Goal: Find contact information: Find contact information

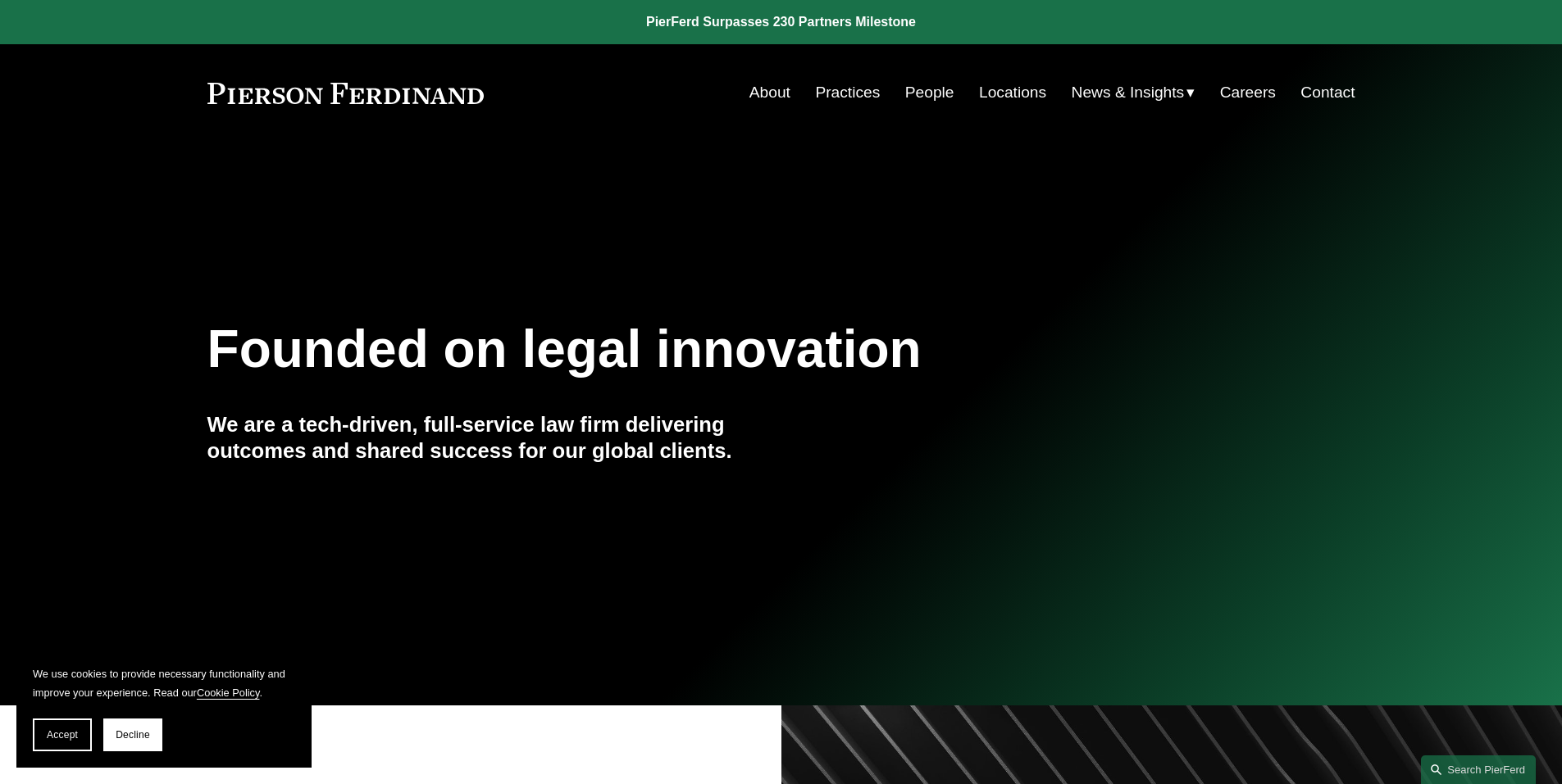
click at [913, 95] on link "People" at bounding box center [930, 92] width 50 height 31
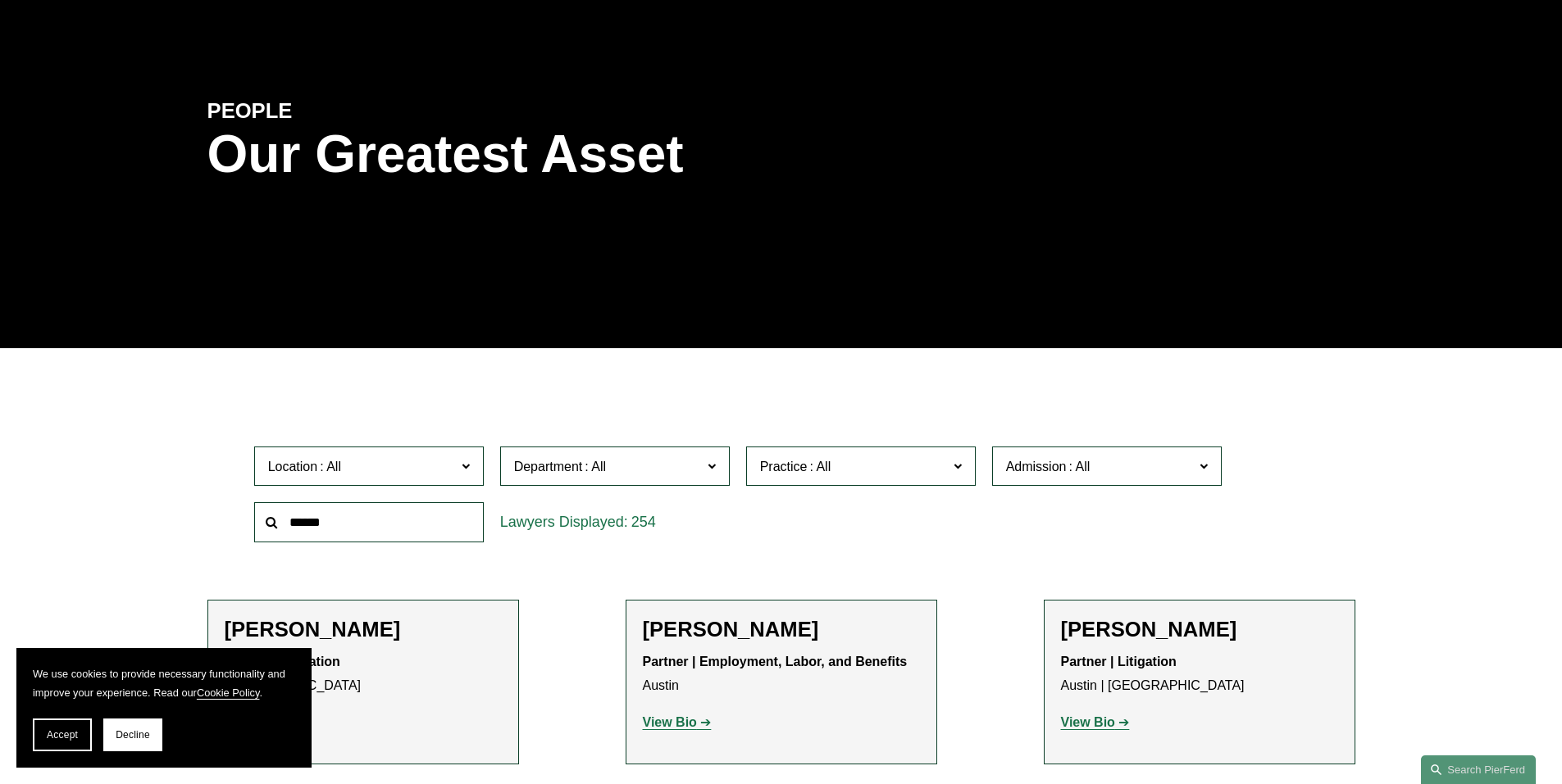
scroll to position [164, 0]
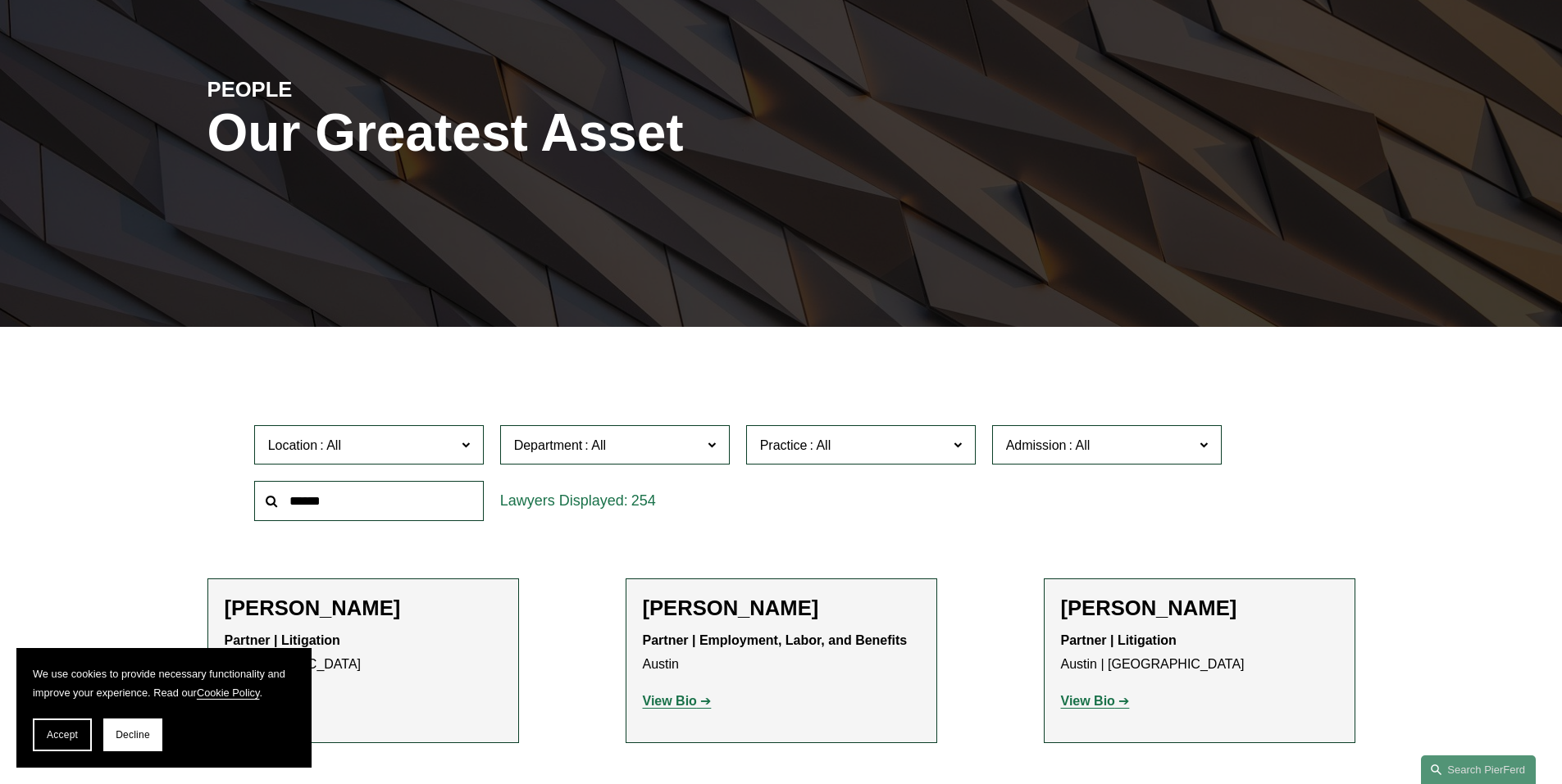
click at [390, 505] on input "text" at bounding box center [368, 500] width 230 height 40
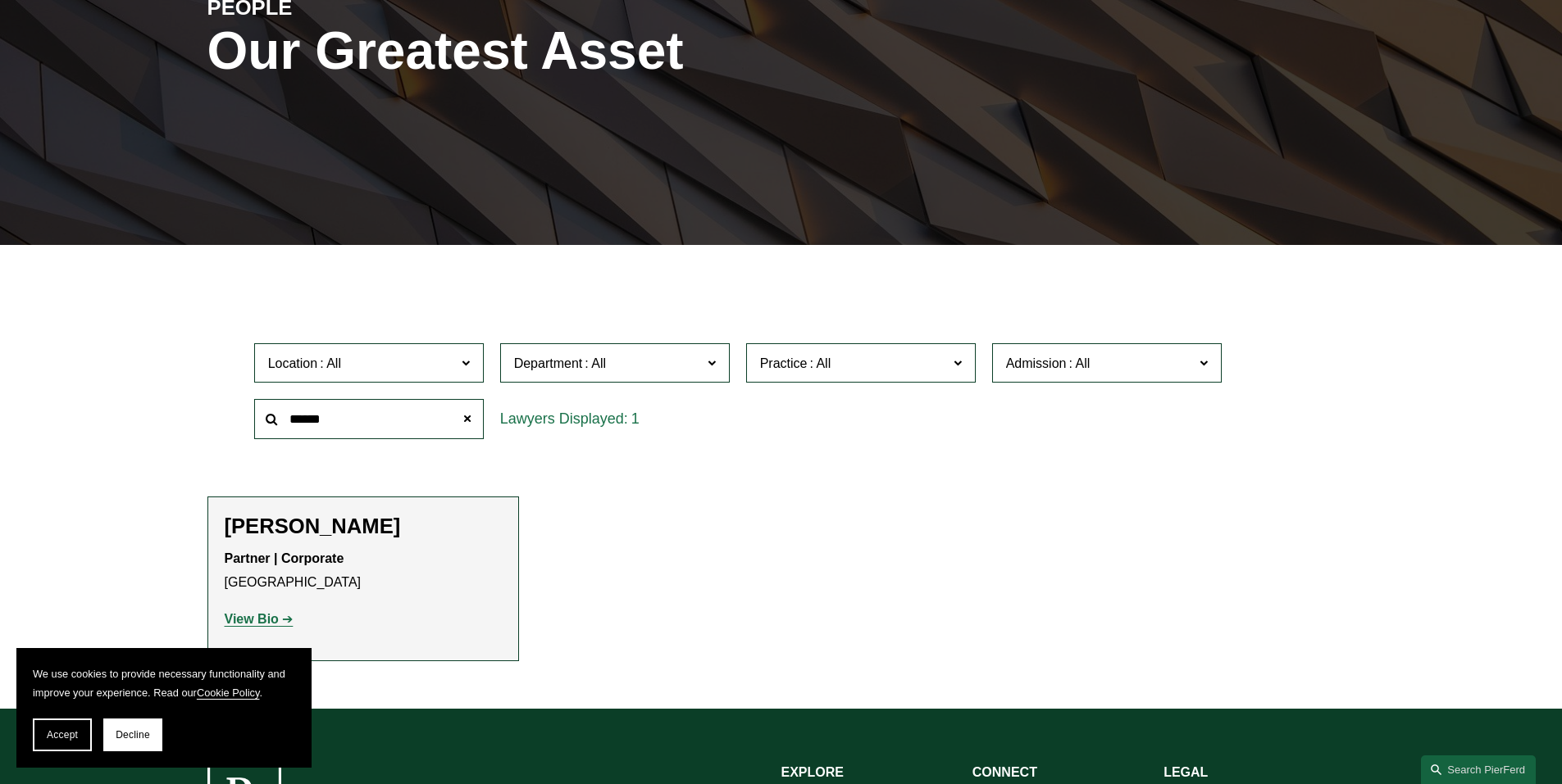
scroll to position [410, 0]
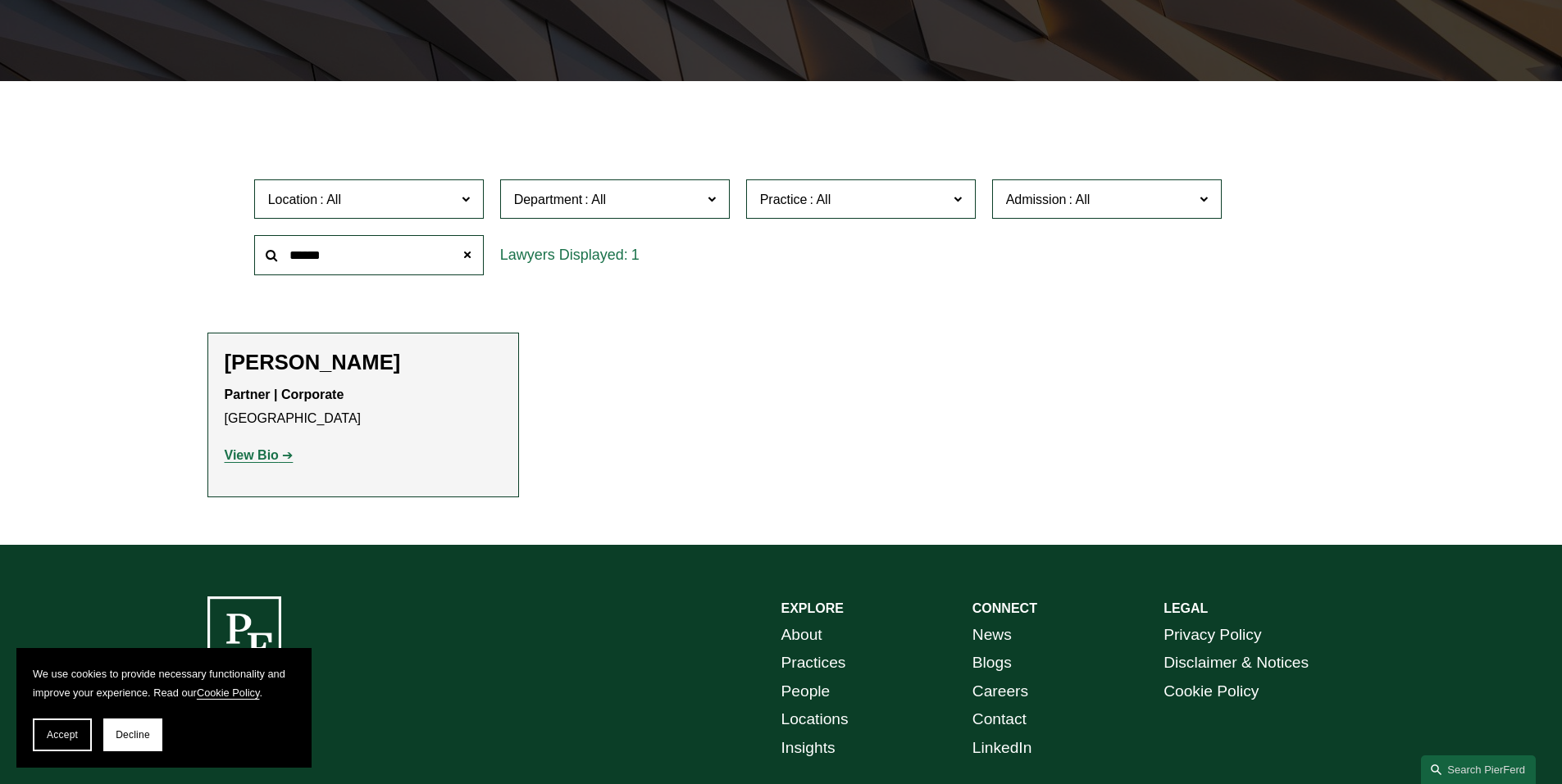
click at [265, 452] on strong "View Bio" at bounding box center [251, 455] width 54 height 14
drag, startPoint x: 367, startPoint y: 255, endPoint x: 184, endPoint y: 248, distance: 183.1
click at [184, 248] on ul "Filter Location All Atlanta Austin Boston Charlotte Chicago Cincinnati Clevelan…" at bounding box center [780, 310] width 1242 height 376
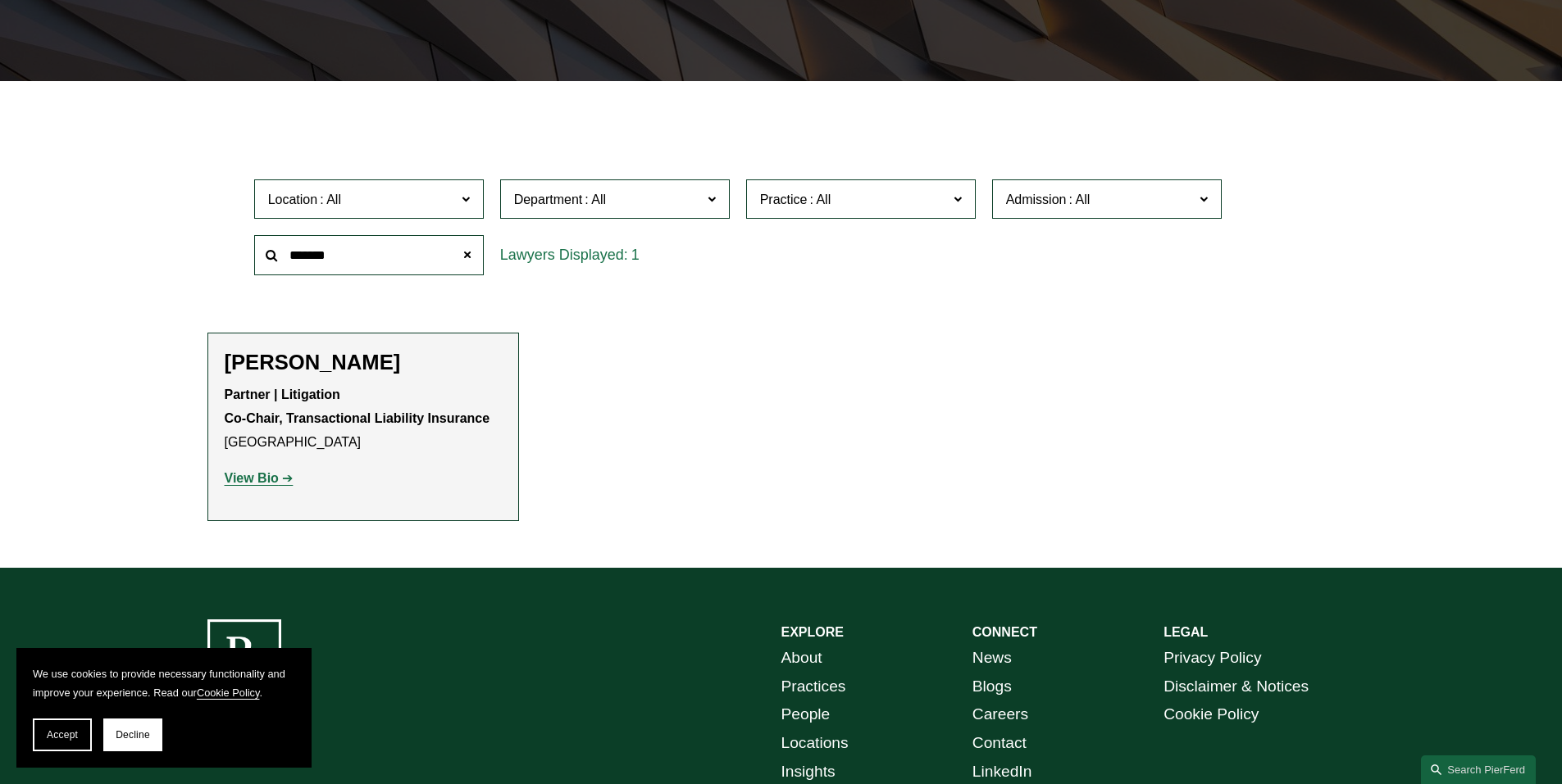
type input "*******"
click at [261, 478] on strong "View Bio" at bounding box center [251, 478] width 54 height 14
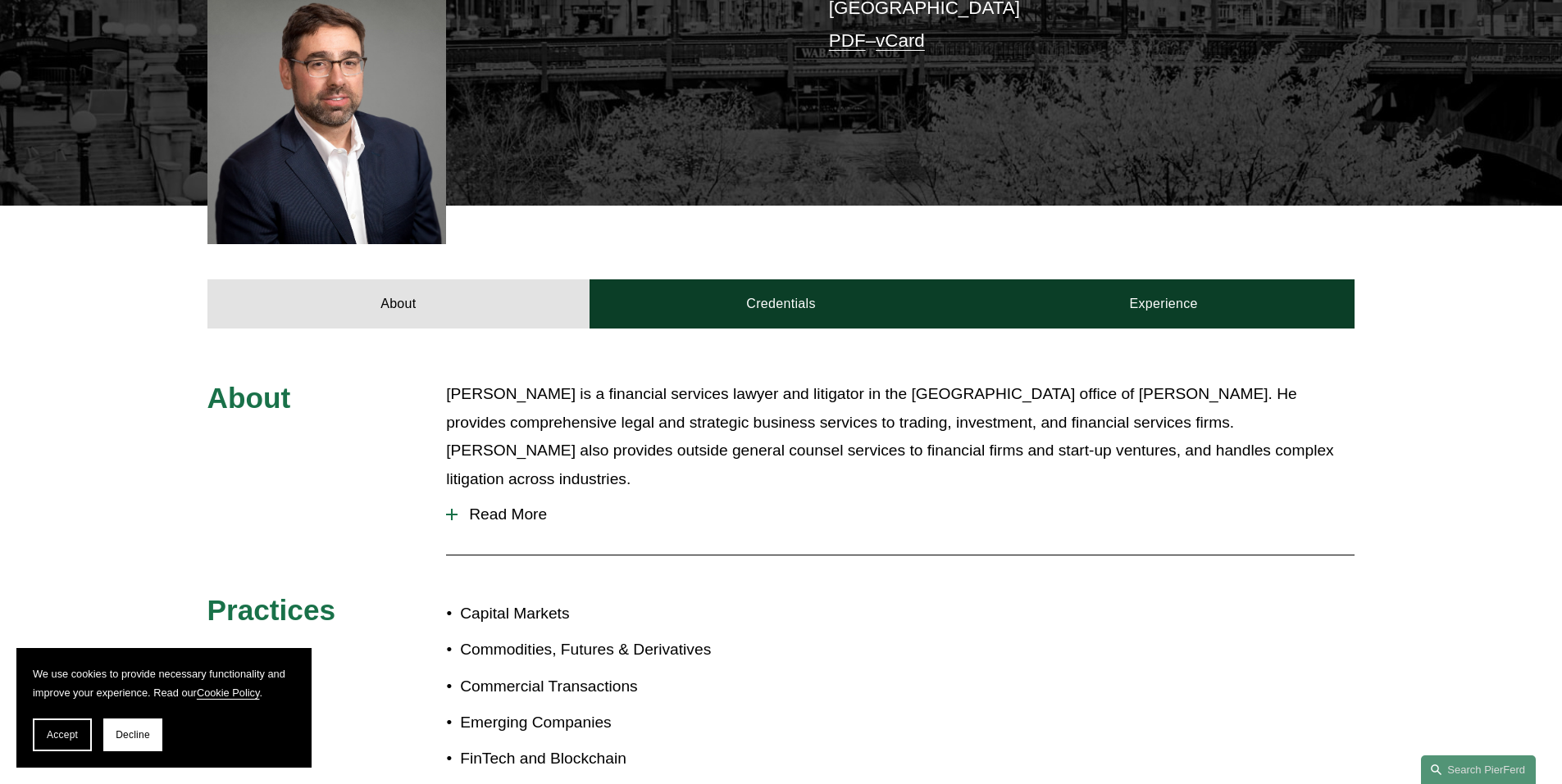
scroll to position [492, 0]
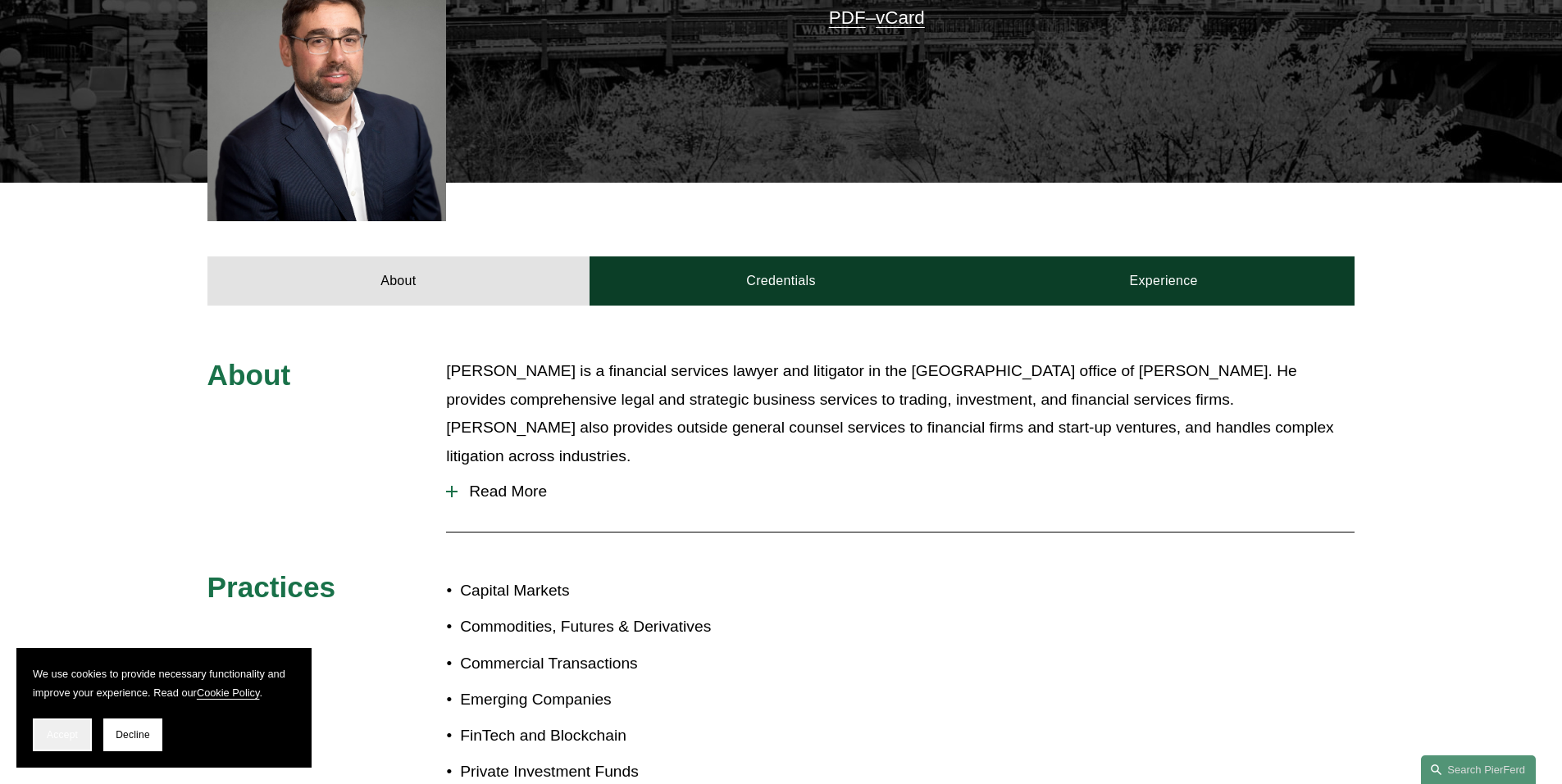
click at [74, 725] on button "Accept" at bounding box center [62, 735] width 59 height 32
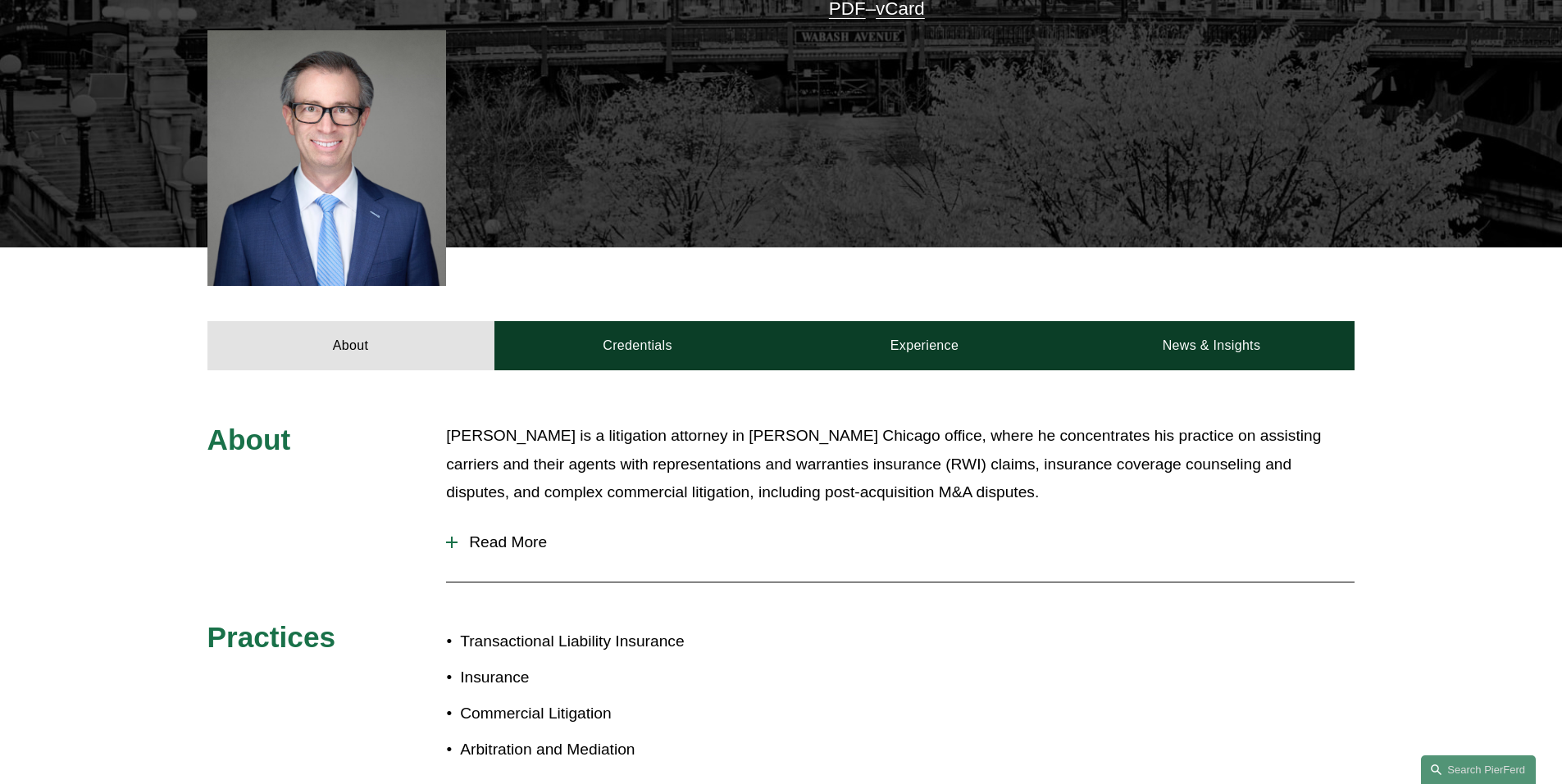
scroll to position [656, 0]
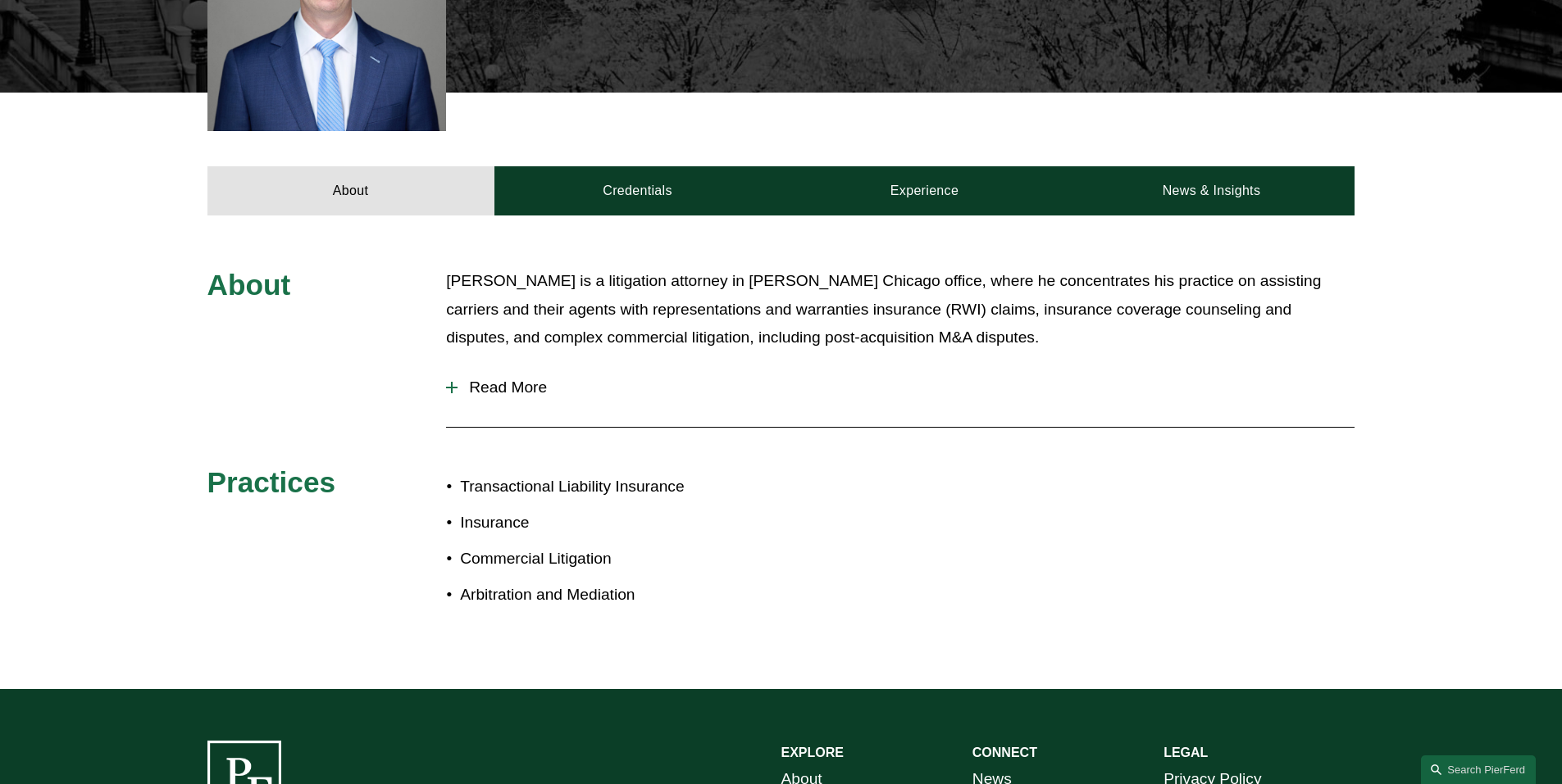
click at [455, 382] on div at bounding box center [451, 387] width 11 height 11
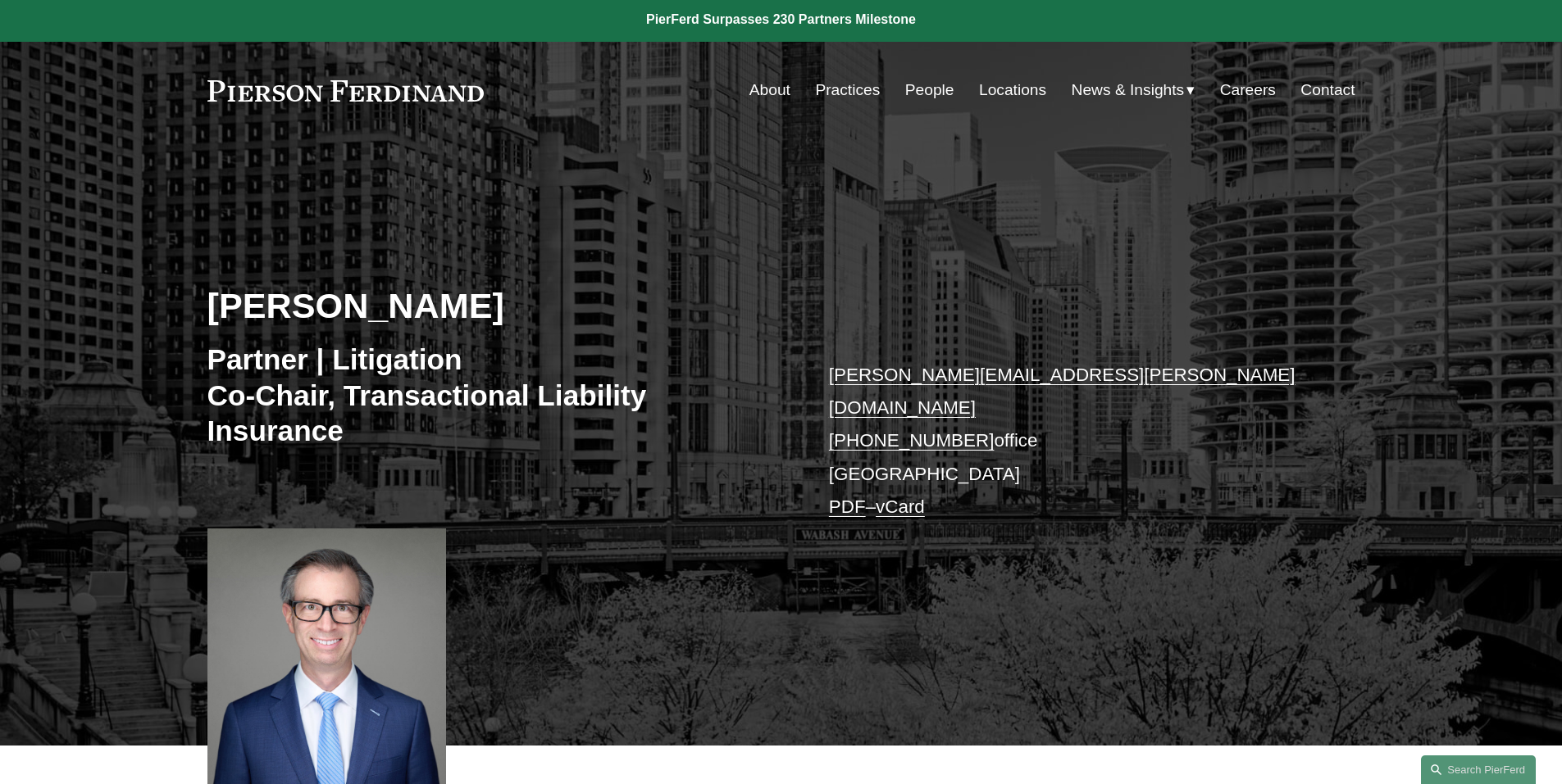
scroll to position [0, 0]
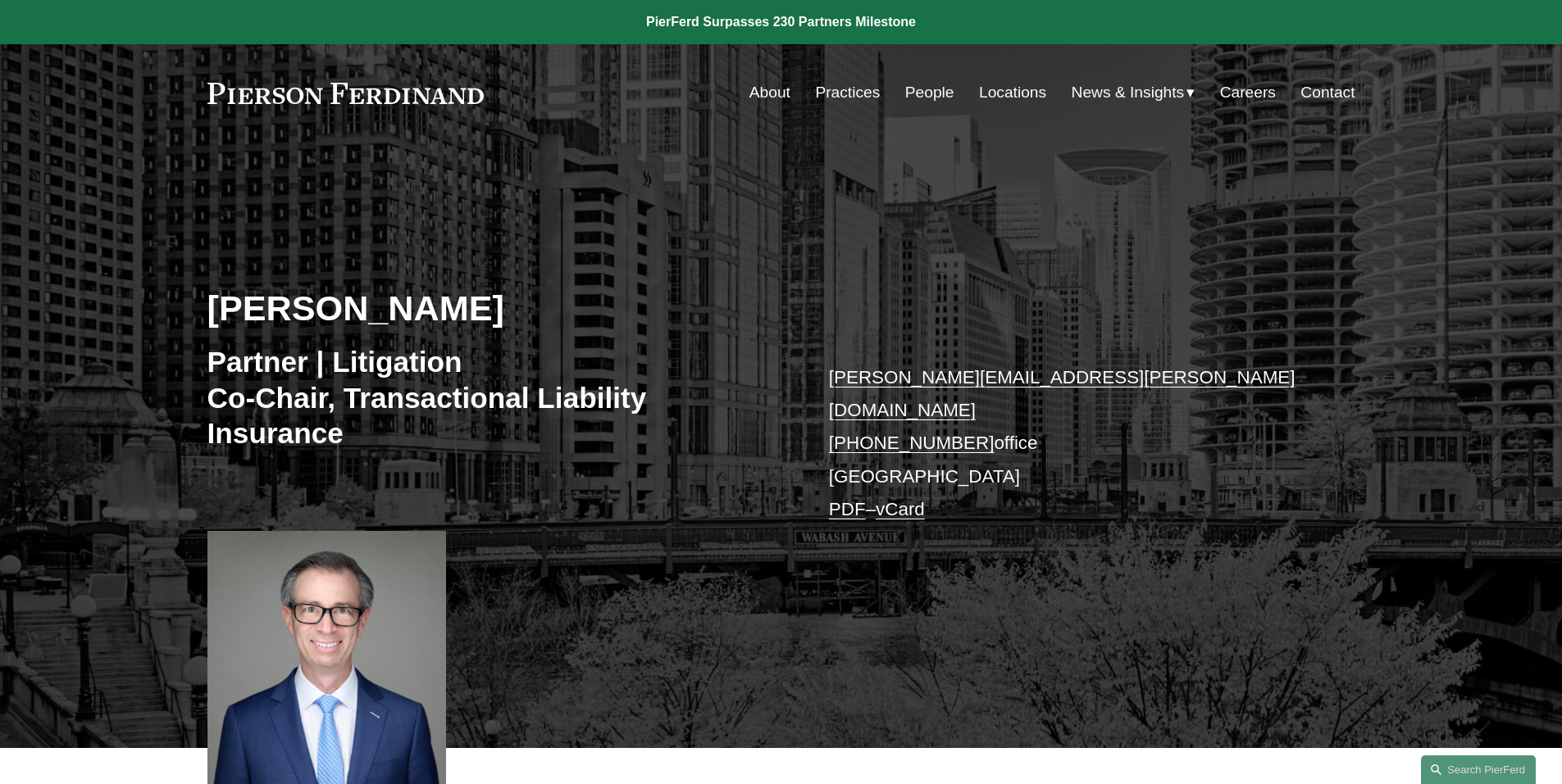
click at [927, 433] on link "+1.312.248.2353" at bounding box center [912, 443] width 166 height 20
click at [919, 97] on link "People" at bounding box center [930, 92] width 50 height 31
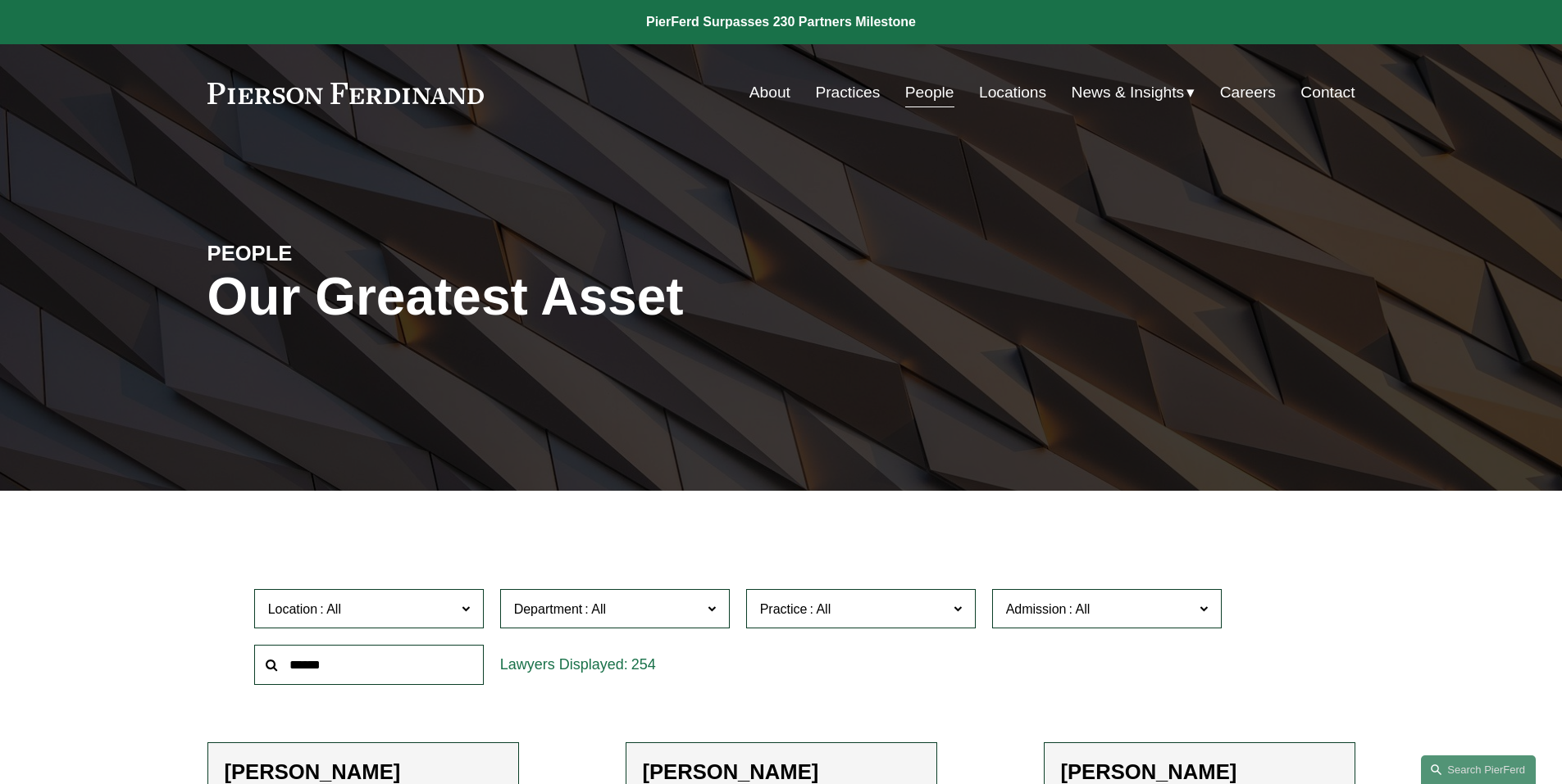
drag, startPoint x: 370, startPoint y: 663, endPoint x: 372, endPoint y: 652, distance: 11.2
click at [373, 659] on input "text" at bounding box center [368, 664] width 230 height 40
type input "***"
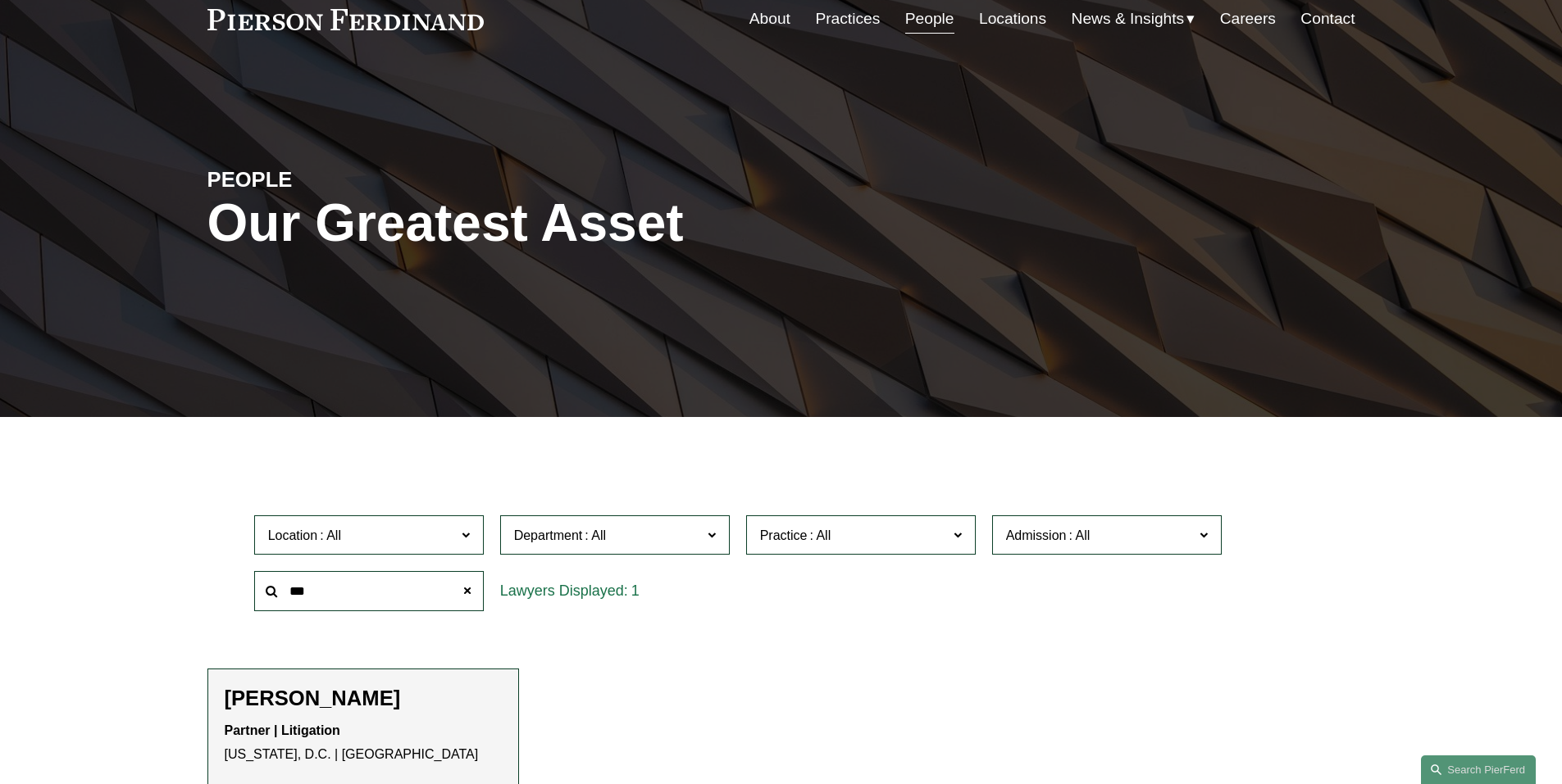
scroll to position [164, 0]
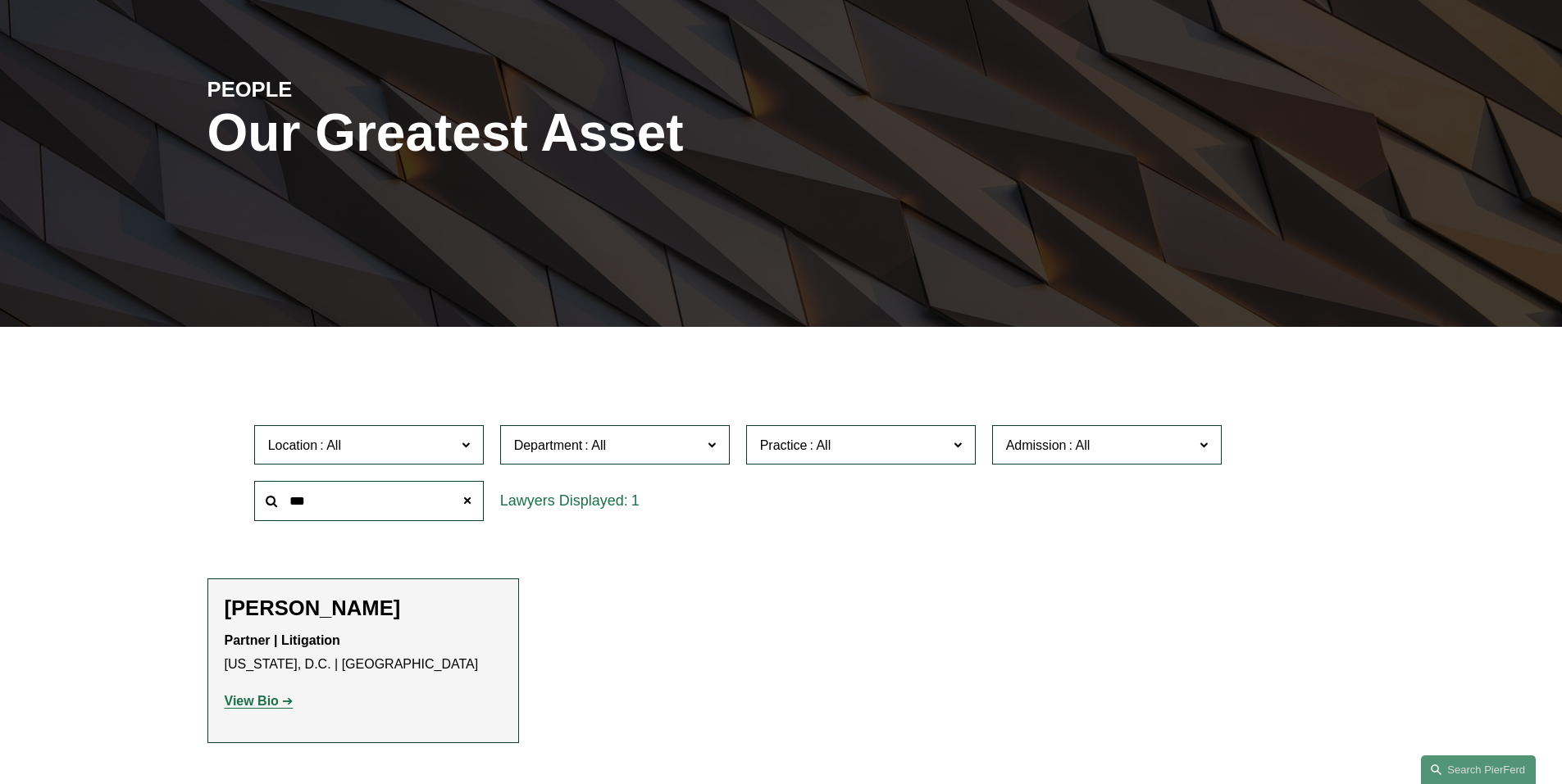
click at [326, 615] on h2 "[PERSON_NAME]" at bounding box center [363, 609] width 277 height 26
click at [269, 701] on strong "View Bio" at bounding box center [251, 701] width 54 height 14
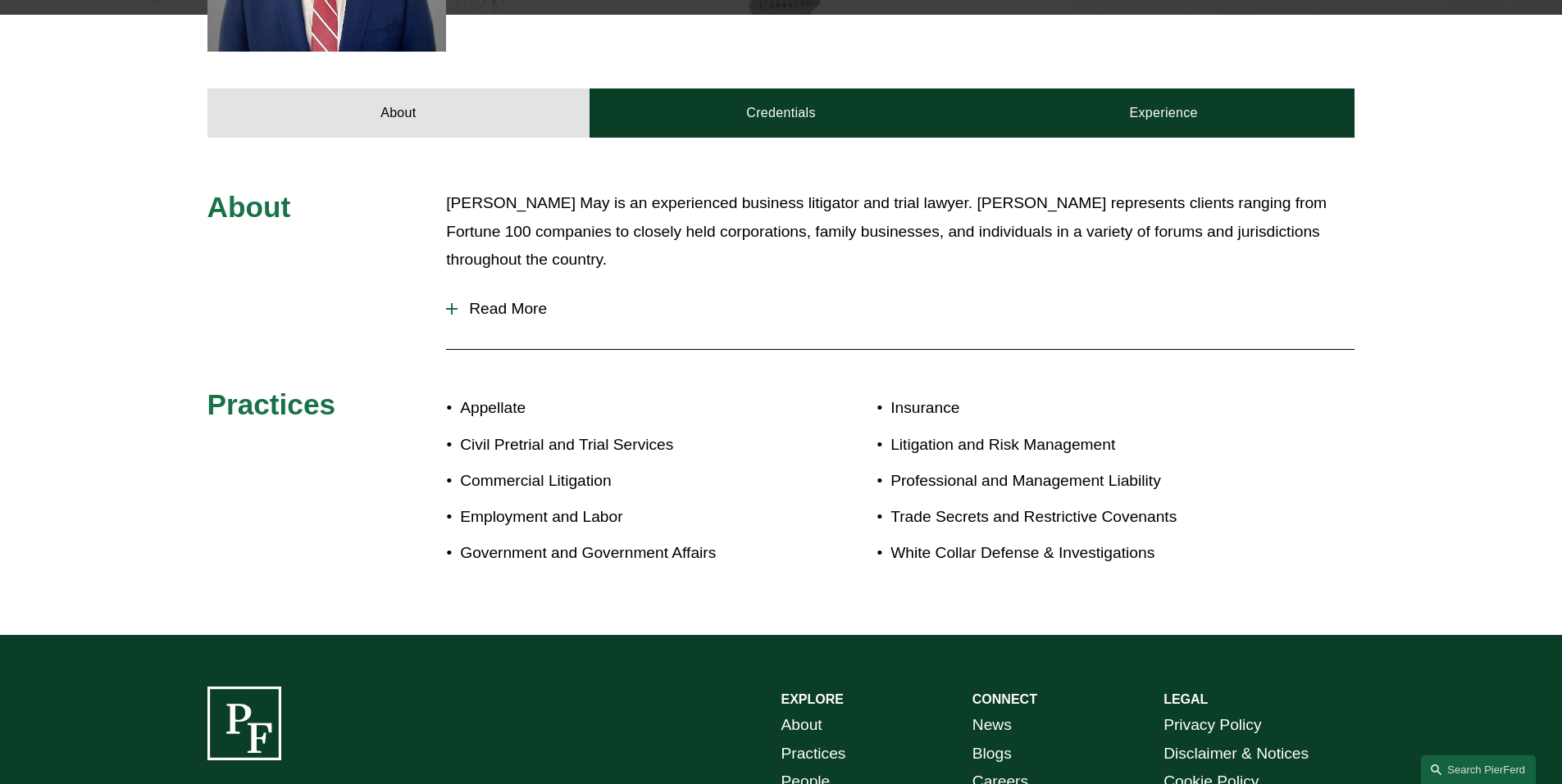
scroll to position [328, 0]
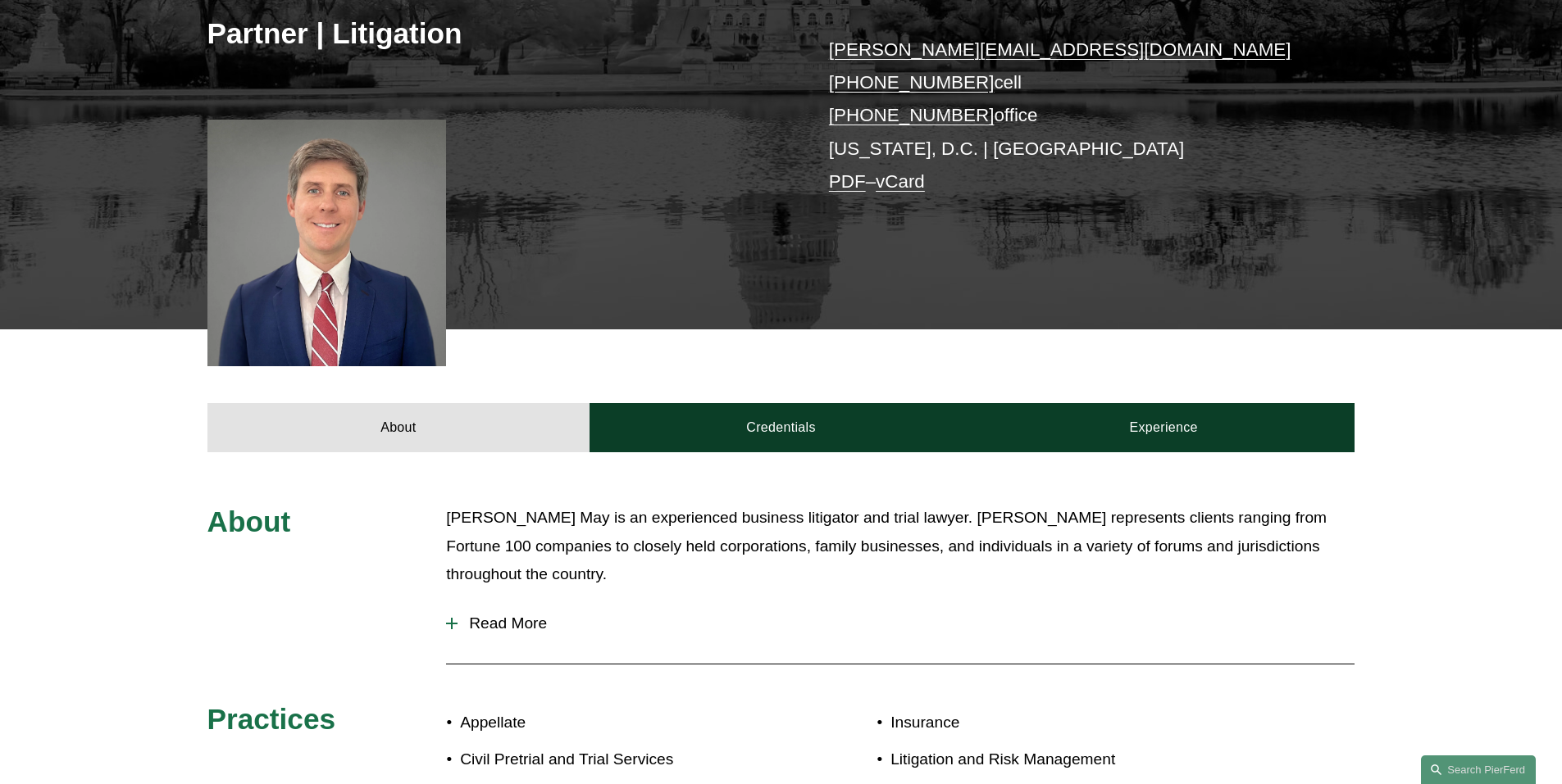
click at [916, 83] on link "+1.410.370.5102" at bounding box center [912, 82] width 166 height 20
